Goal: Task Accomplishment & Management: Use online tool/utility

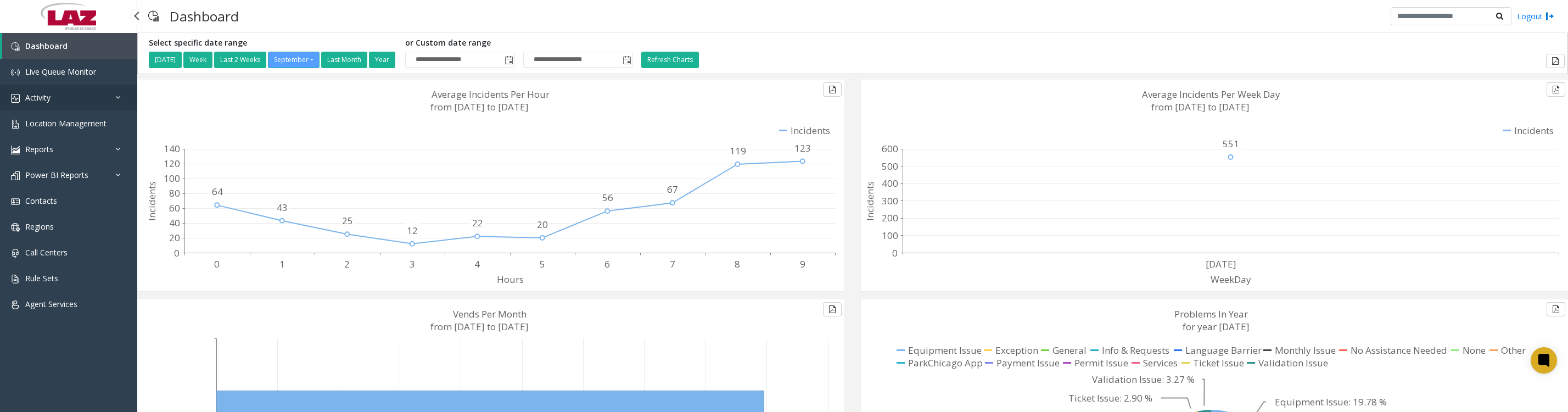
click at [77, 110] on link "Activity" at bounding box center [69, 97] width 138 height 26
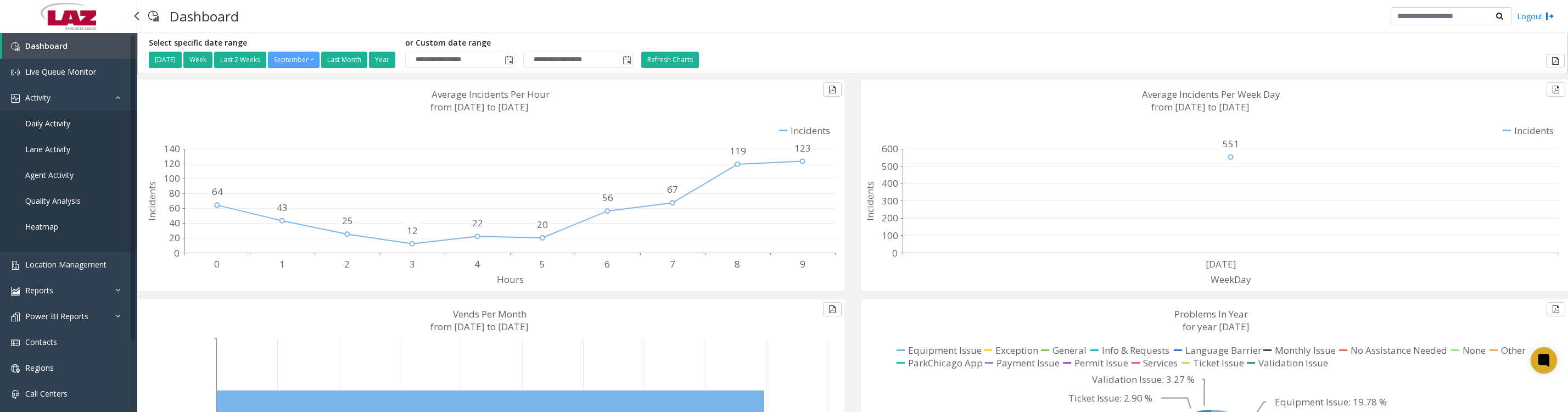
click at [66, 128] on span "Daily Activity" at bounding box center [47, 123] width 45 height 10
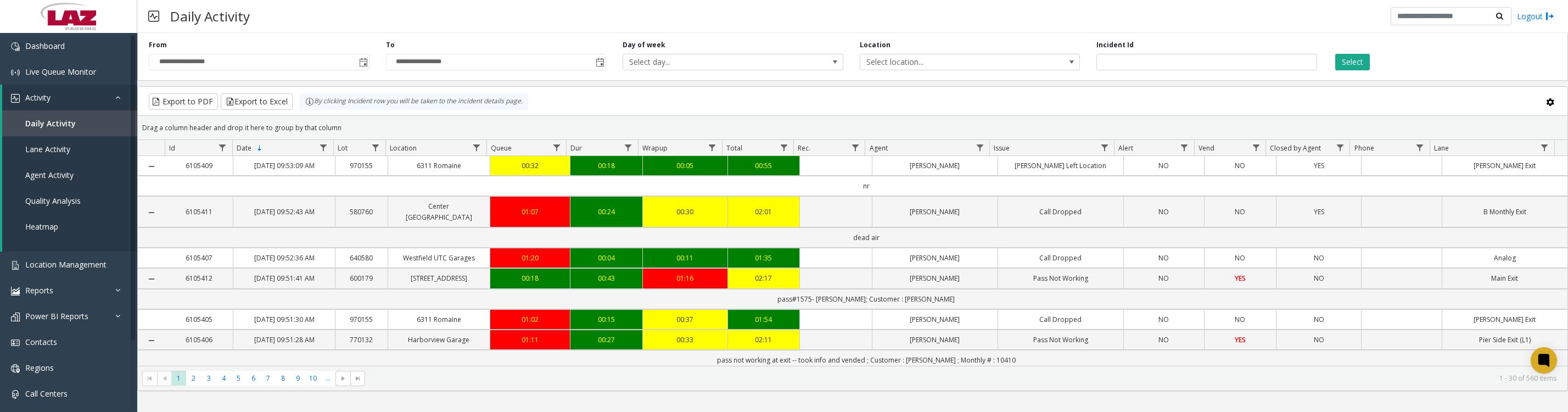
click at [359, 71] on span "Toggle popup" at bounding box center [363, 62] width 12 height 17
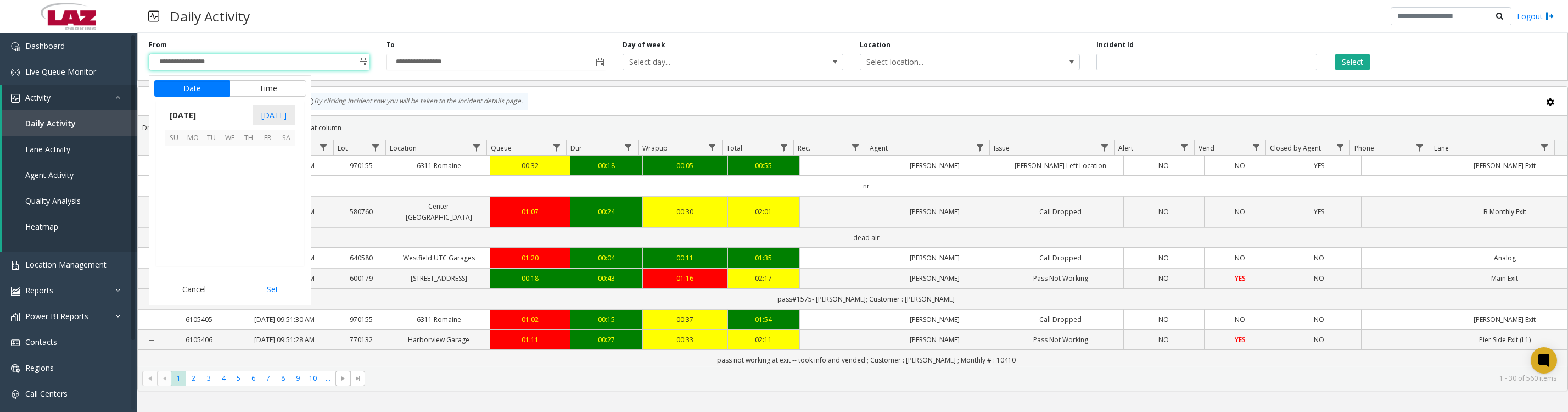
scroll to position [197029, 0]
click at [191, 162] on span "1" at bounding box center [193, 156] width 19 height 19
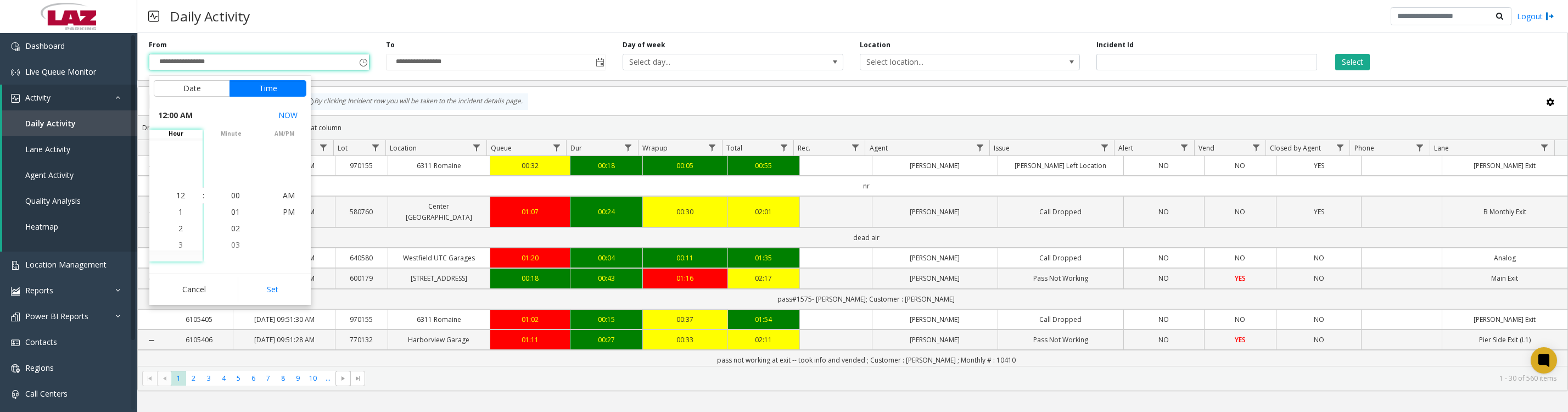
click at [244, 302] on button "Set" at bounding box center [272, 289] width 69 height 24
type input "**********"
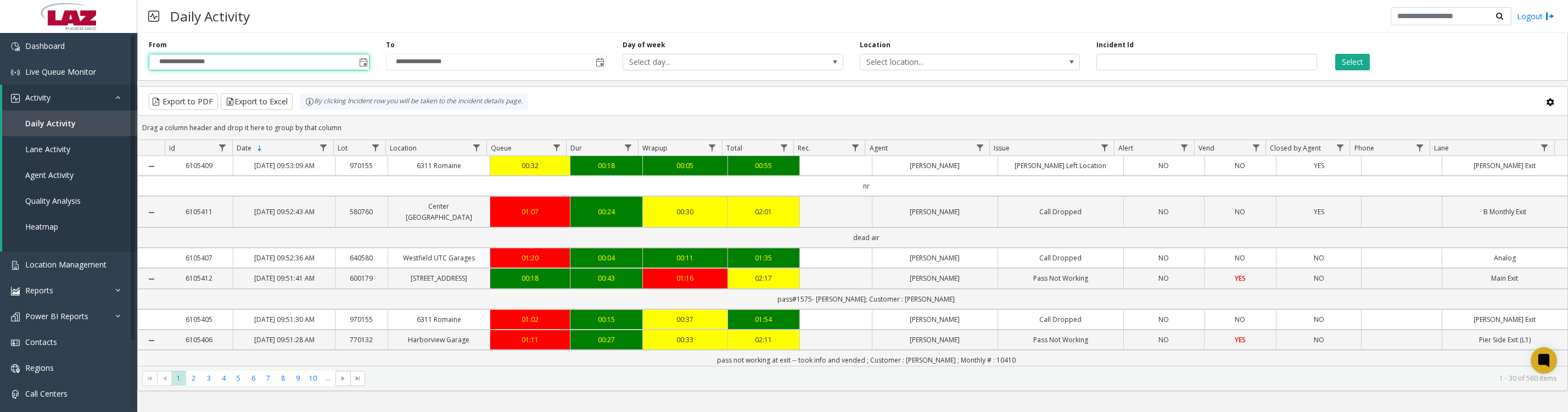
click at [915, 58] on span "Select location..." at bounding box center [970, 62] width 221 height 16
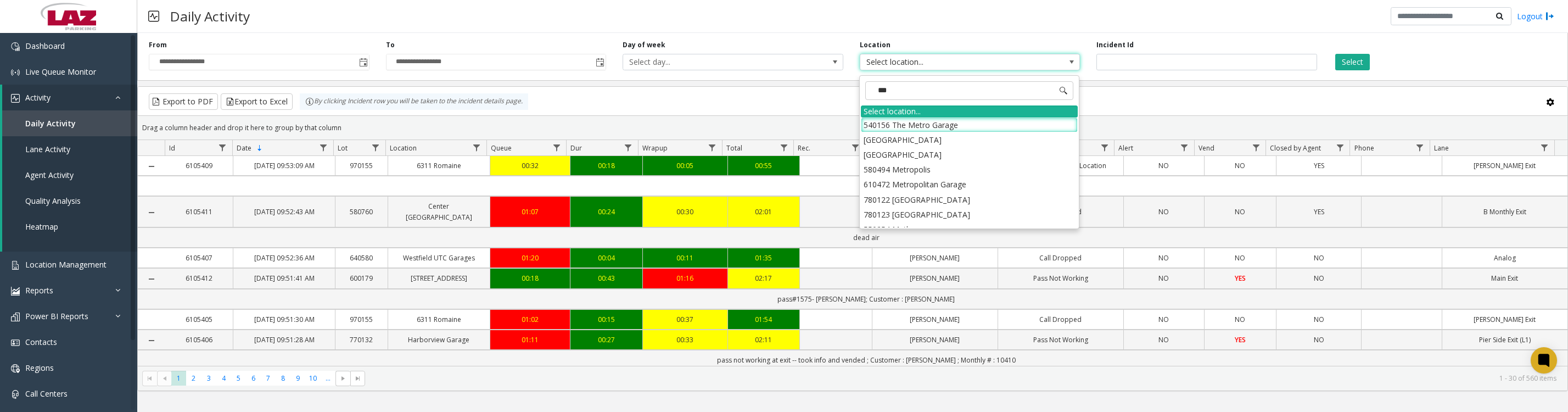
type input "****"
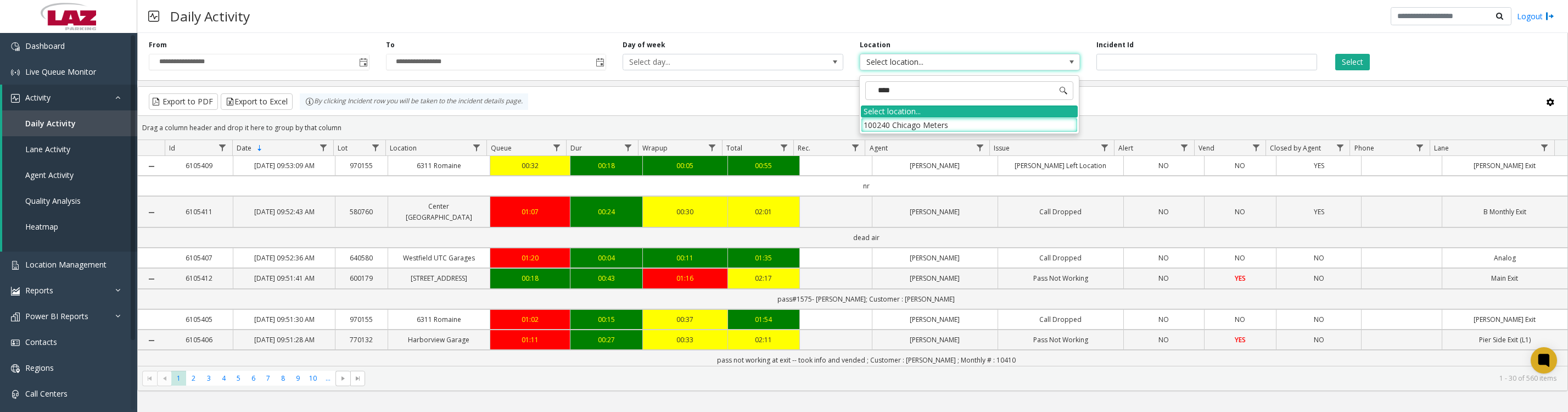
click at [867, 124] on li "100240 Chicago Meters" at bounding box center [969, 125] width 217 height 15
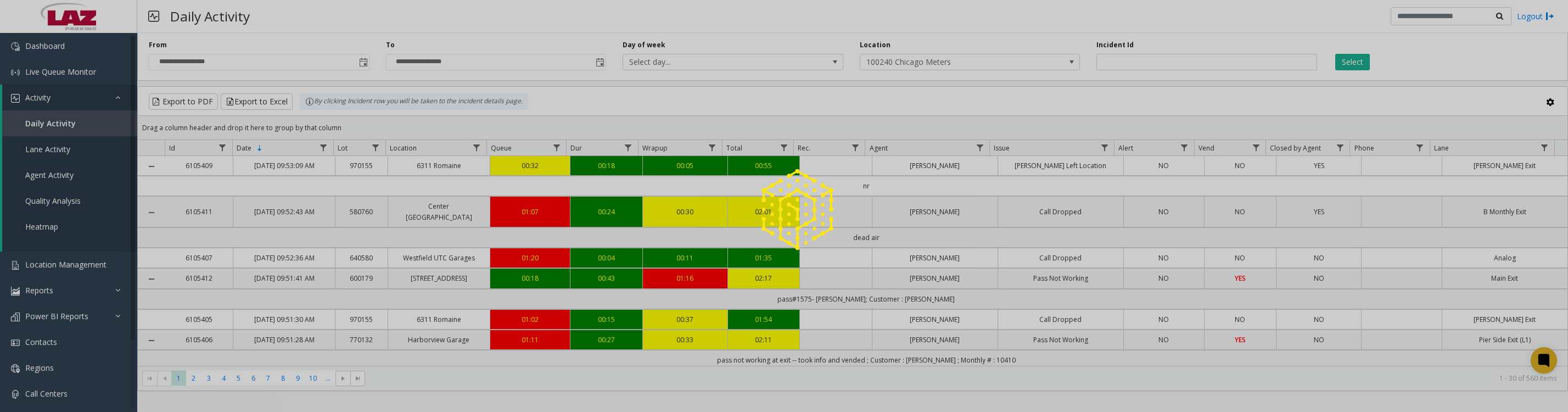
click at [1350, 63] on div at bounding box center [784, 206] width 1568 height 412
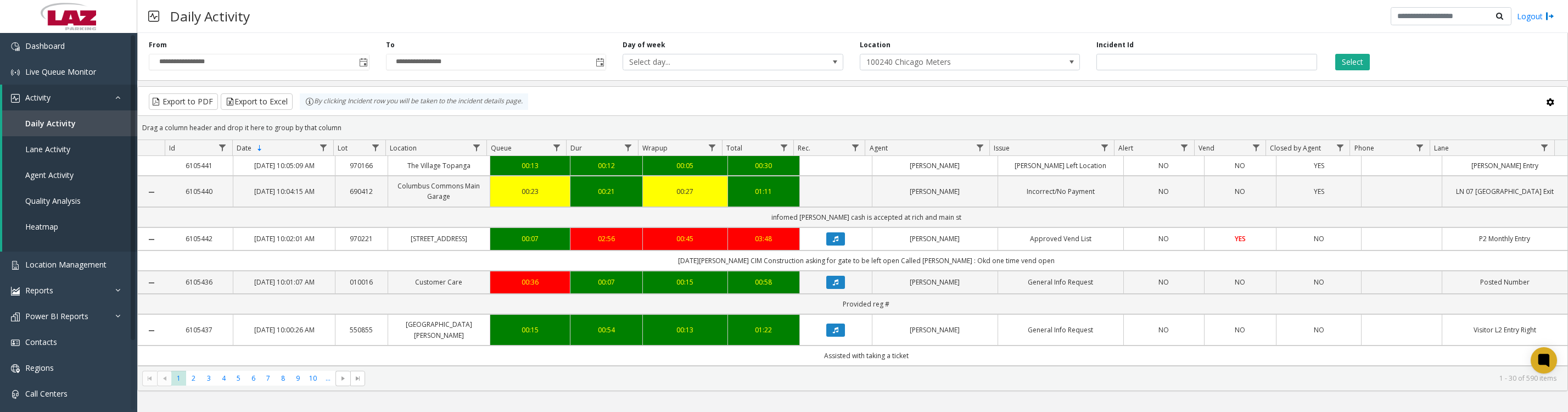
click at [1348, 63] on button "Select" at bounding box center [1352, 62] width 34 height 16
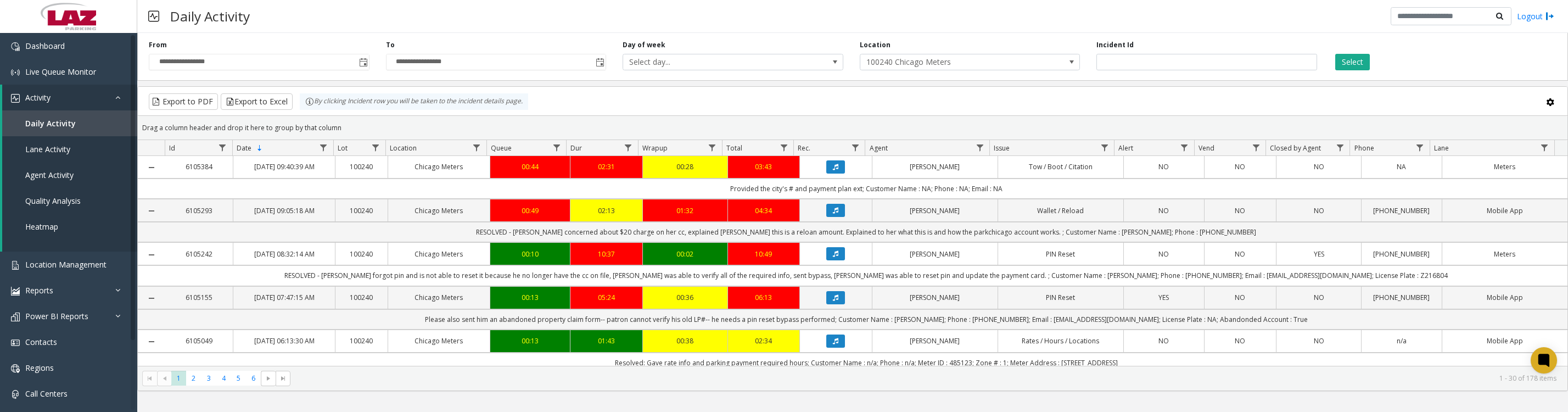
click at [826, 174] on button "Data table" at bounding box center [836, 166] width 19 height 13
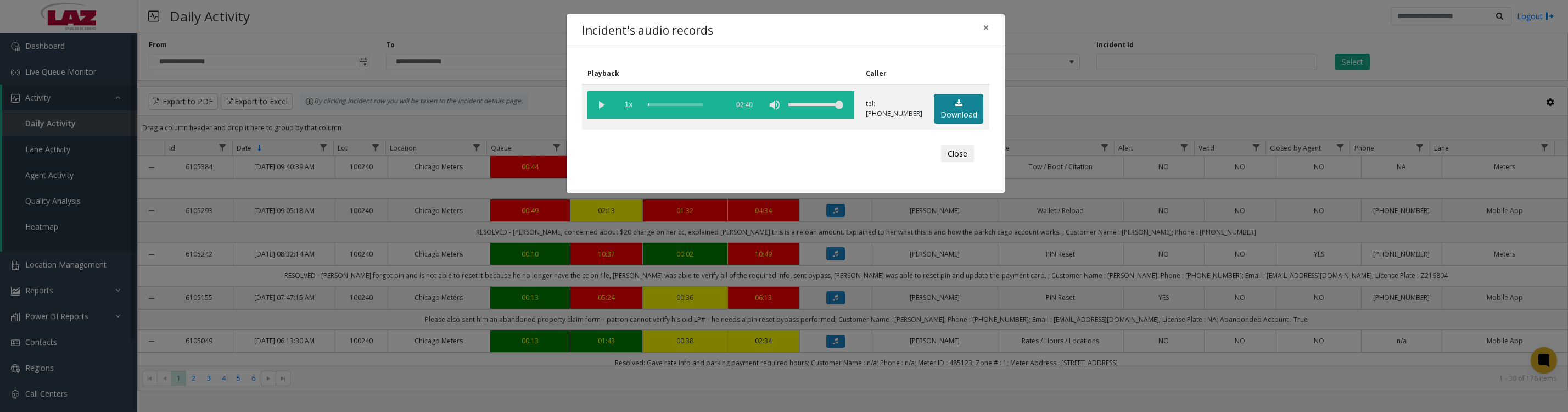
click at [955, 108] on icon at bounding box center [959, 103] width 7 height 8
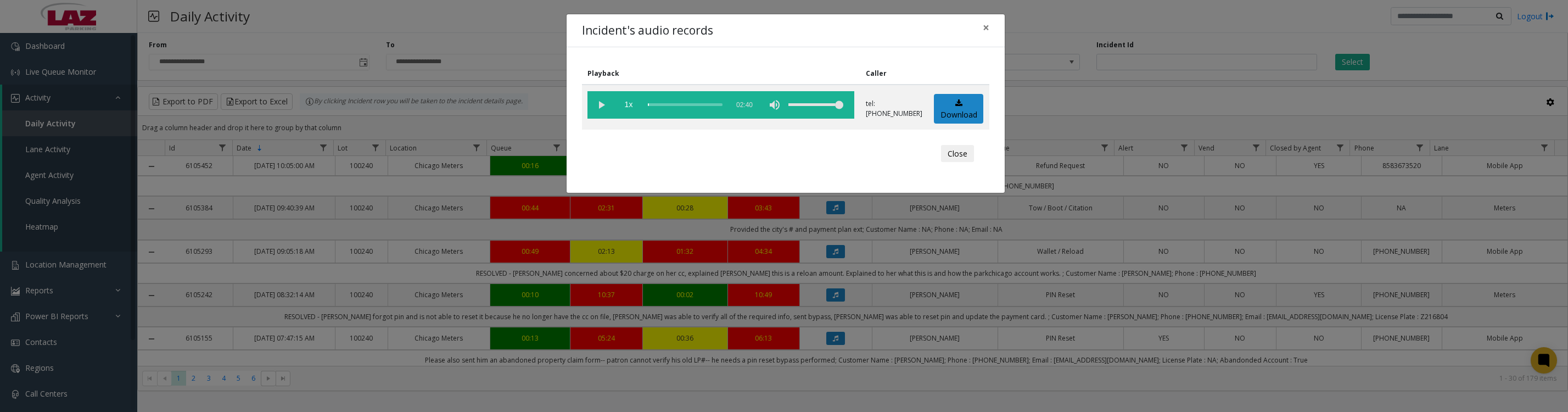
click at [960, 163] on button "Close" at bounding box center [957, 154] width 33 height 17
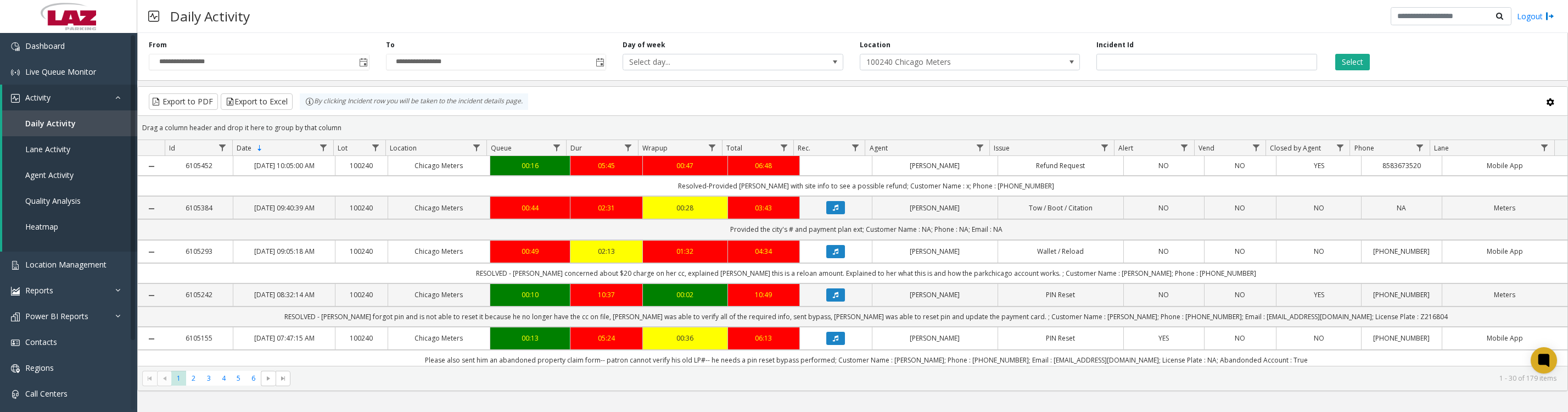
click at [826, 258] on button "Data table" at bounding box center [836, 251] width 19 height 13
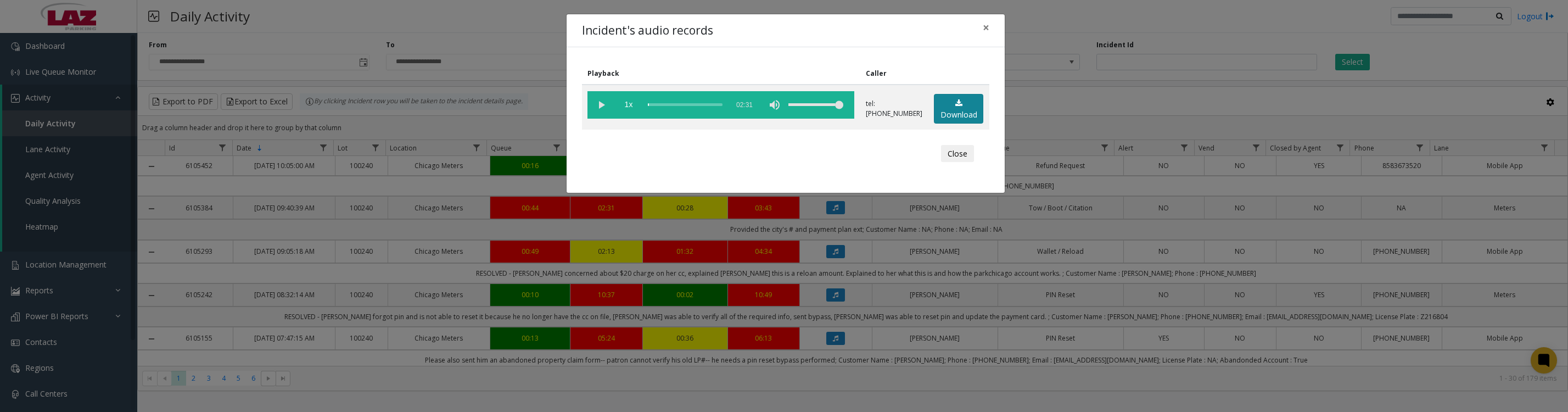
click at [942, 115] on link "Download" at bounding box center [958, 108] width 49 height 30
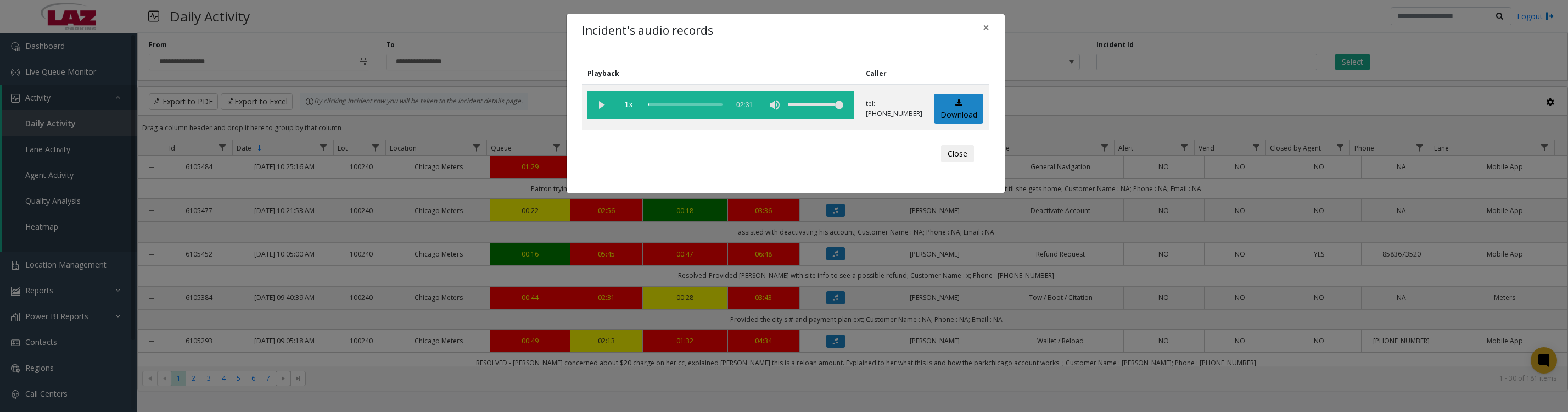
click at [605, 116] on vg-play-pause at bounding box center [601, 105] width 28 height 28
click at [962, 160] on button "Close" at bounding box center [957, 154] width 33 height 17
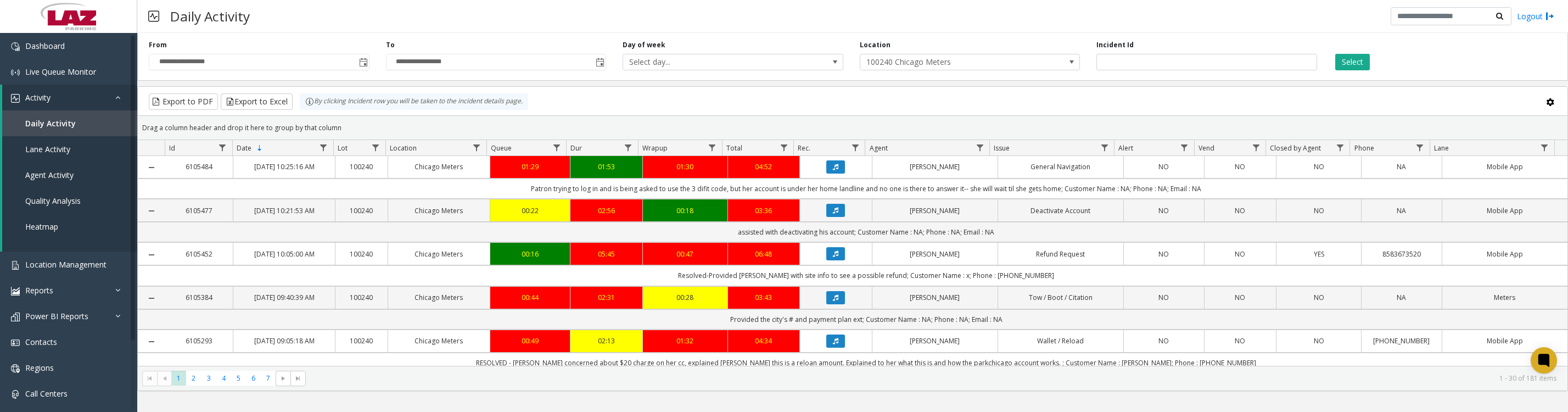
click at [833, 257] on icon "Data table" at bounding box center [836, 254] width 5 height 7
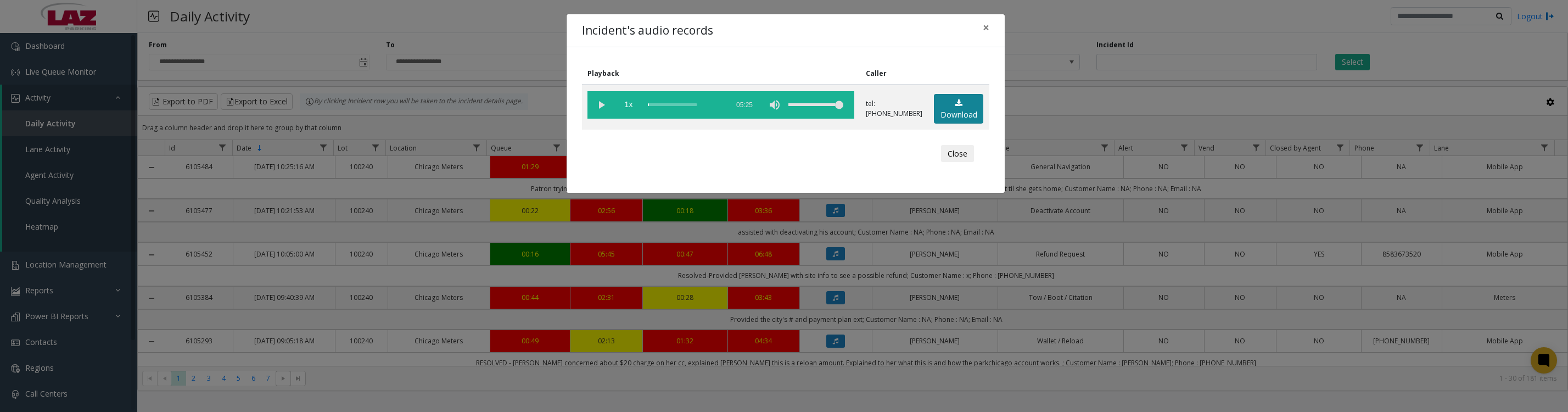
click at [959, 119] on link "Download" at bounding box center [958, 108] width 49 height 30
click at [591, 114] on vg-play-pause at bounding box center [601, 105] width 28 height 28
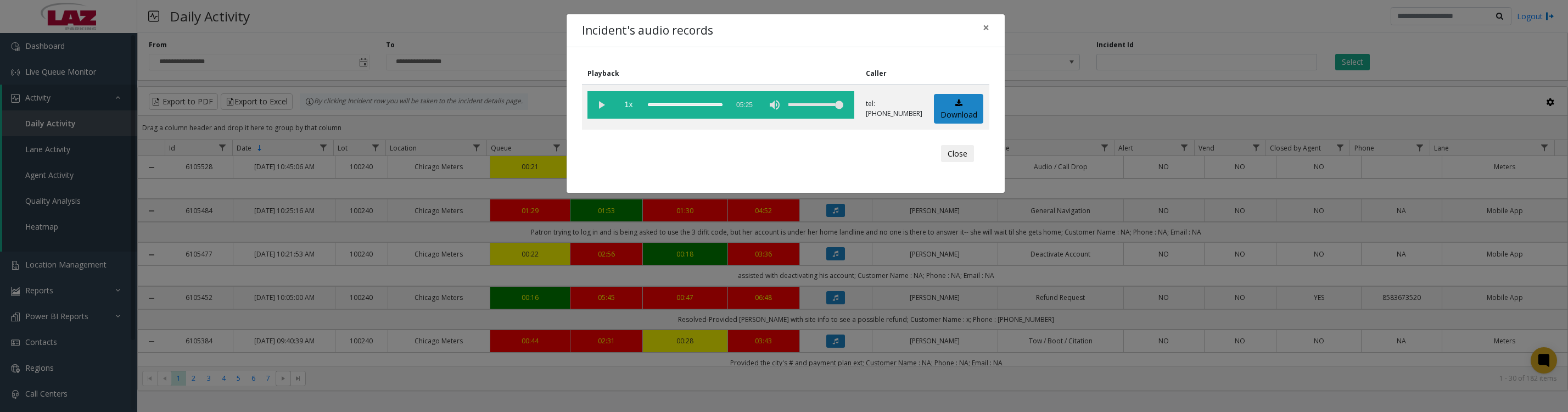
click at [954, 163] on button "Close" at bounding box center [957, 154] width 33 height 17
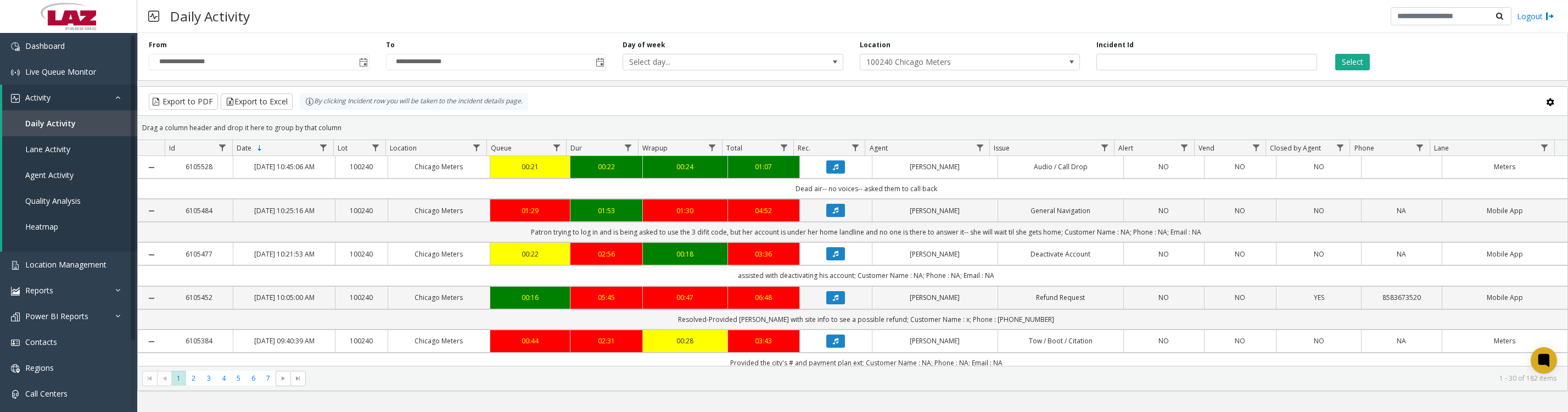
click at [833, 213] on icon "Data table" at bounding box center [836, 211] width 5 height 7
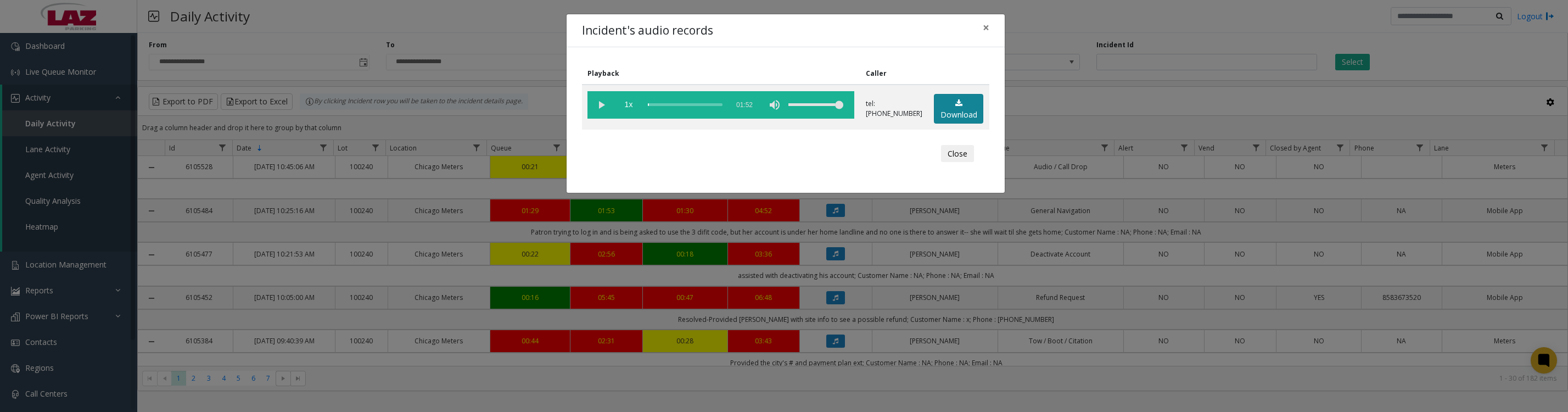
click at [969, 124] on link "Download" at bounding box center [958, 108] width 49 height 30
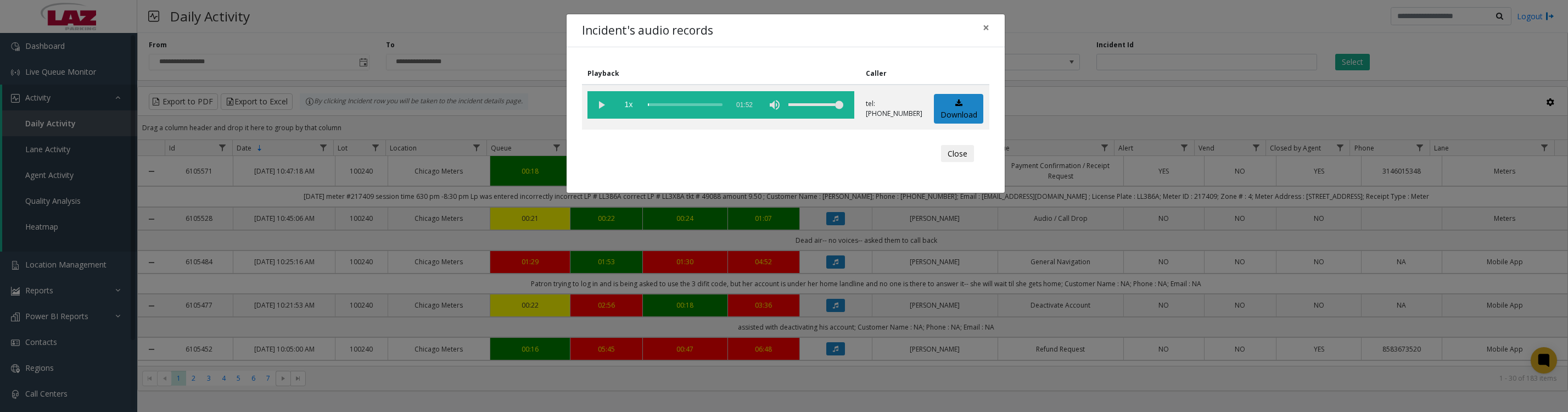
click at [600, 112] on vg-play-pause at bounding box center [601, 105] width 28 height 28
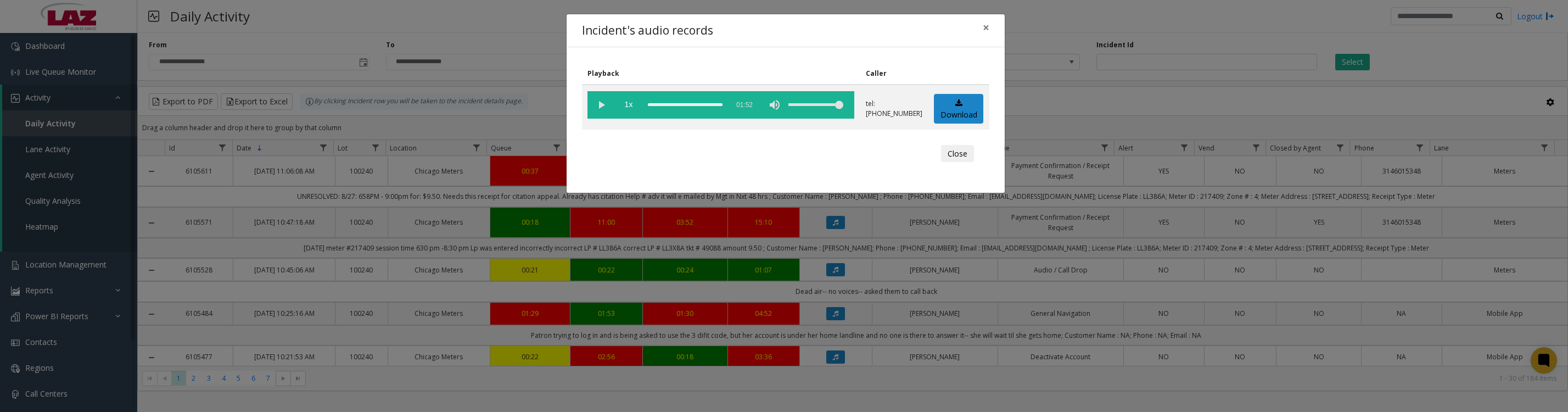
click at [604, 109] on vg-play-pause at bounding box center [601, 105] width 28 height 28
click at [598, 111] on vg-play-pause at bounding box center [601, 105] width 28 height 28
click at [953, 163] on button "Close" at bounding box center [957, 154] width 33 height 17
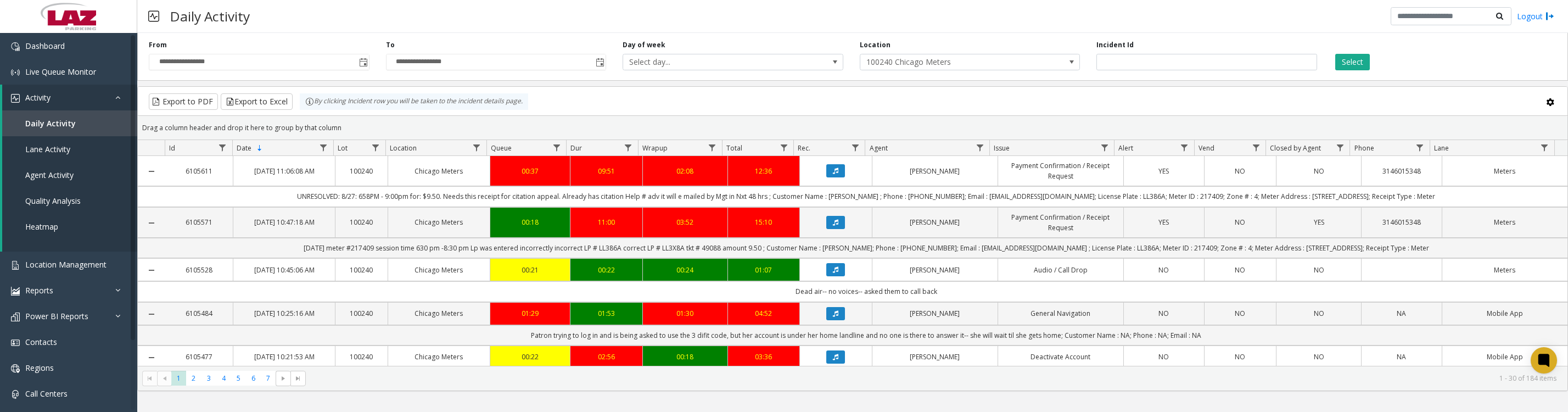
scroll to position [138, 0]
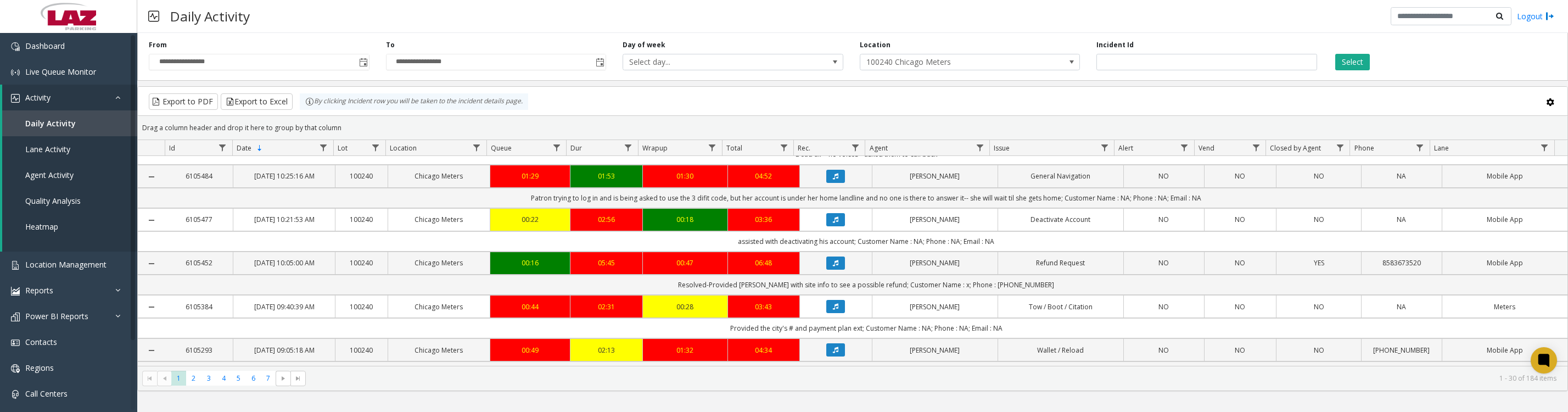
click at [833, 223] on icon "Data table" at bounding box center [836, 220] width 5 height 7
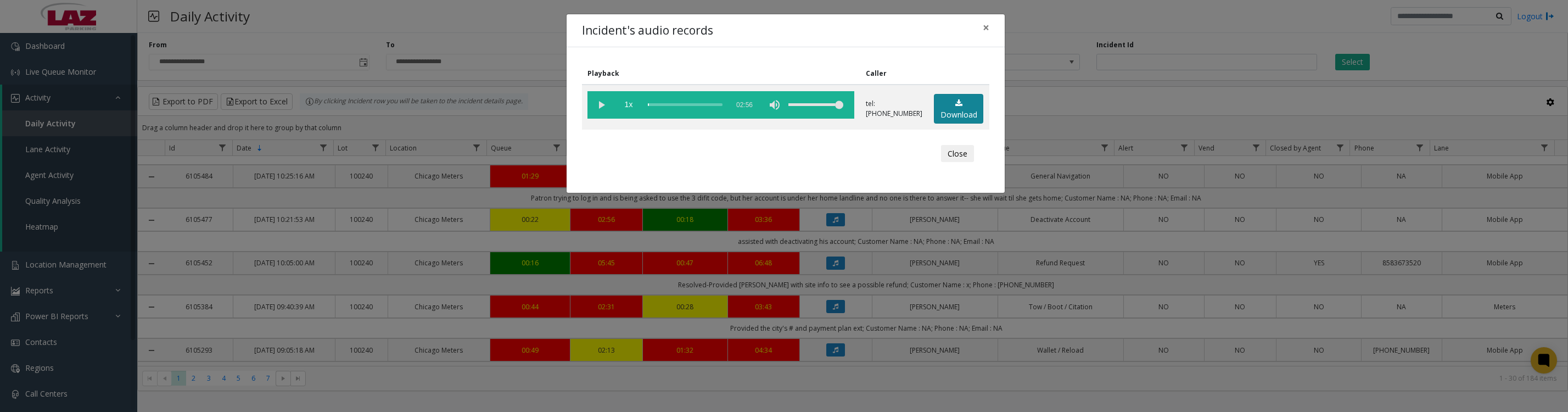
click at [944, 120] on link "Download" at bounding box center [958, 108] width 49 height 30
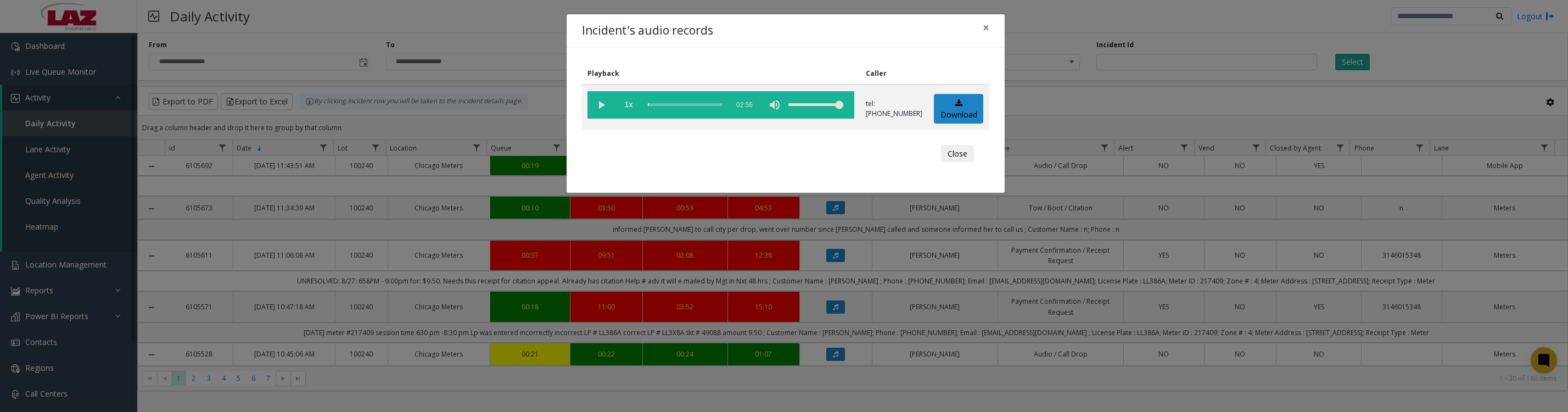
scroll to position [138, 0]
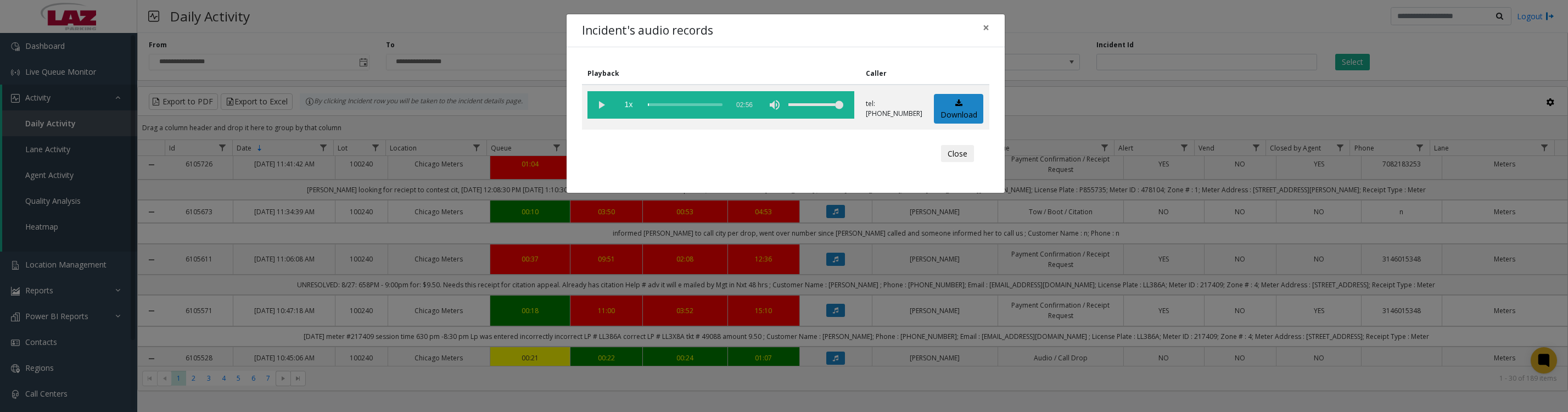
click at [954, 160] on button "Close" at bounding box center [957, 154] width 33 height 17
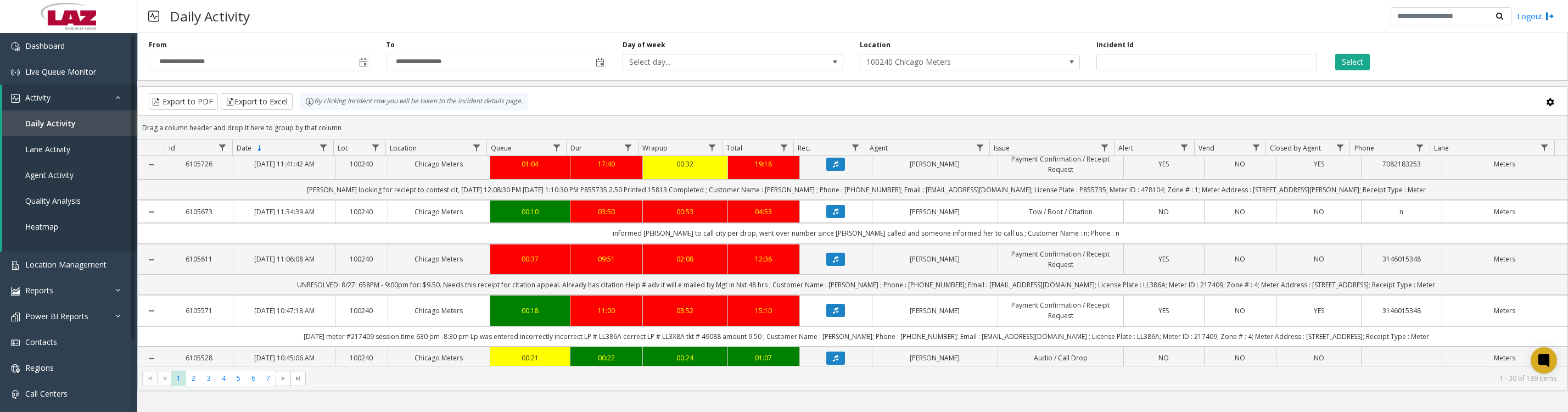
scroll to position [0, 0]
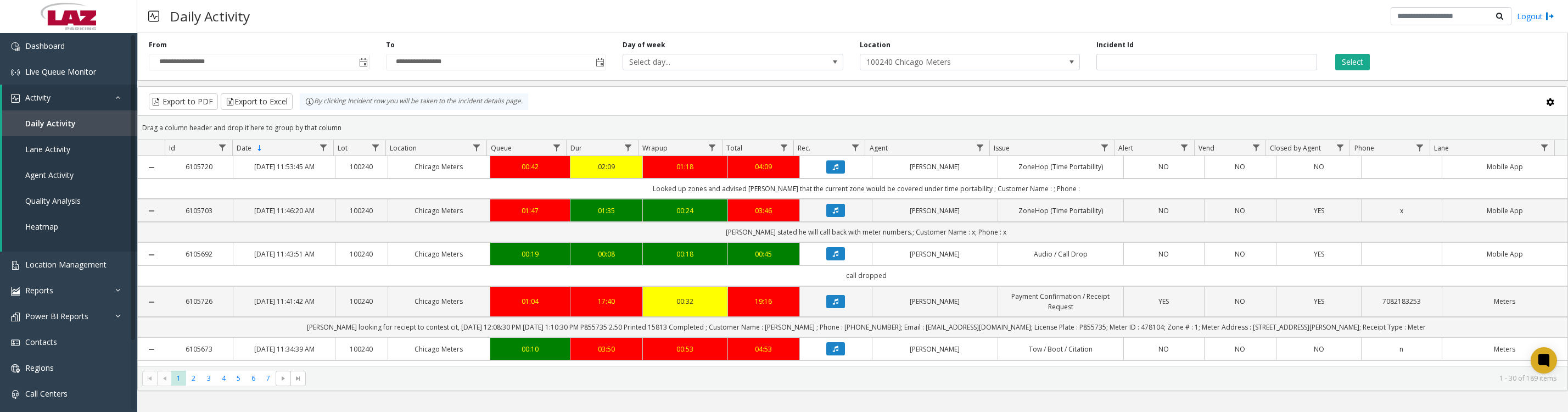
click at [832, 174] on button "Data table" at bounding box center [836, 166] width 19 height 13
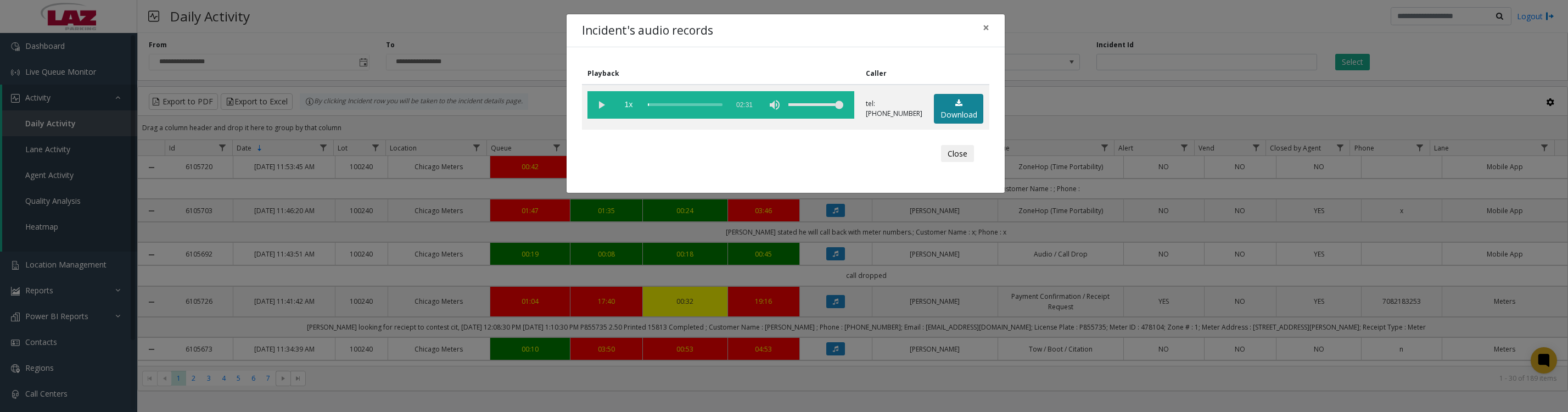
click at [944, 117] on link "Download" at bounding box center [958, 108] width 49 height 30
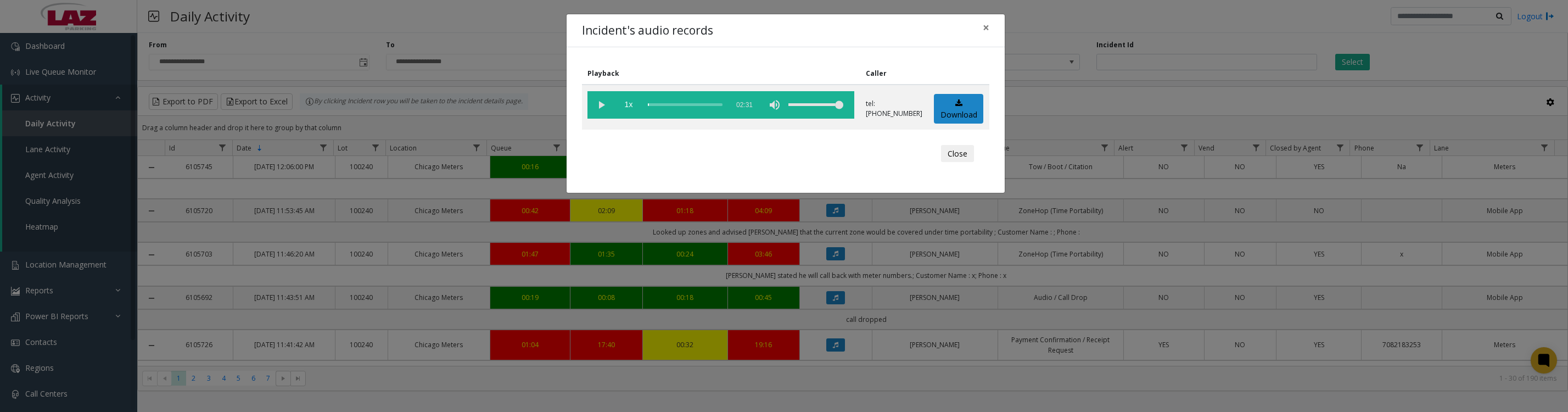
click at [599, 101] on vg-play-pause at bounding box center [601, 105] width 28 height 28
click at [942, 163] on button "Close" at bounding box center [957, 154] width 33 height 17
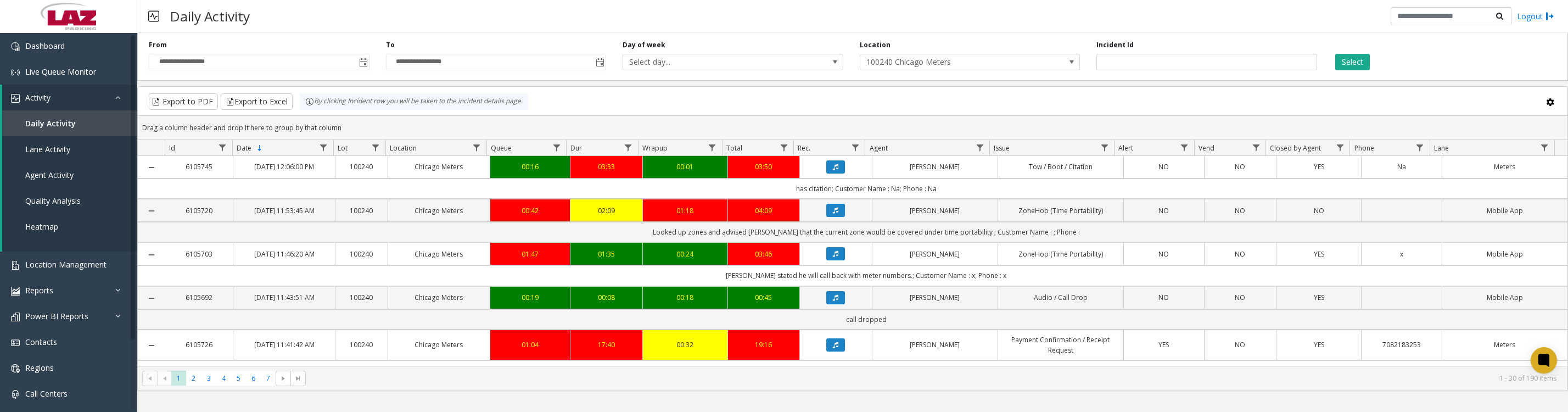
click at [836, 174] on button "Data table" at bounding box center [836, 166] width 19 height 13
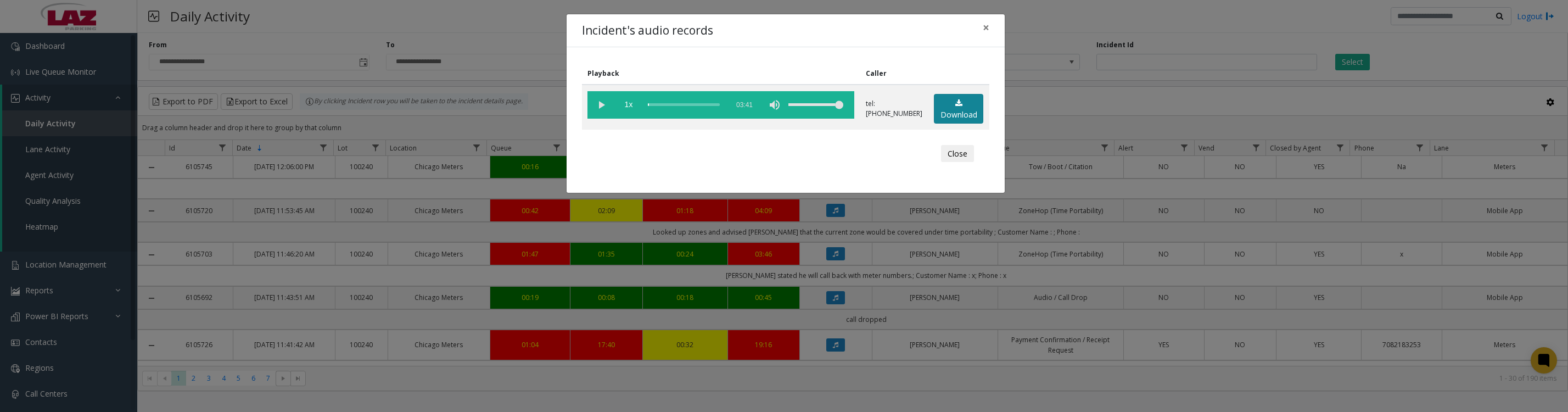
click at [953, 120] on link "Download" at bounding box center [958, 108] width 49 height 30
click at [591, 114] on vg-play-pause at bounding box center [601, 105] width 28 height 28
